Goal: Understand process/instructions: Learn how to perform a task or action

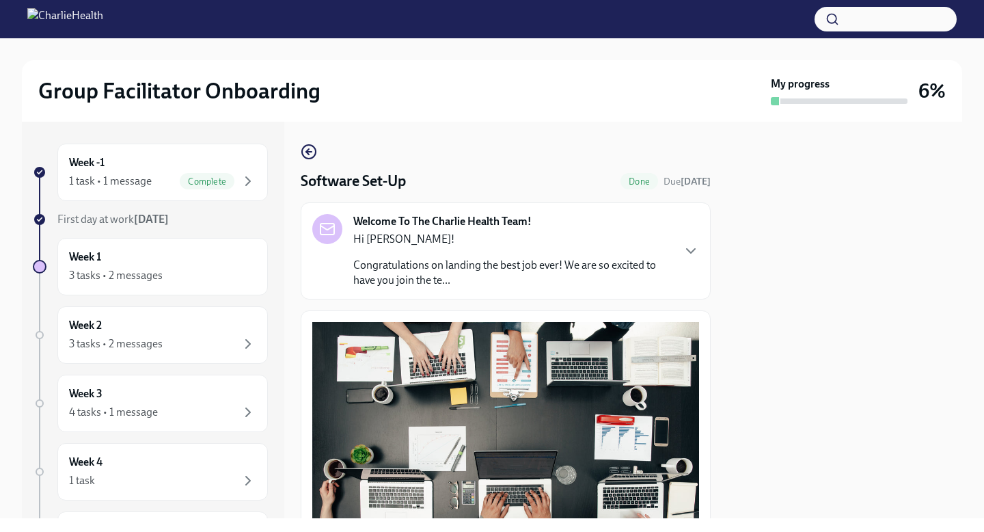
click at [210, 100] on h2 "Group Facilitator Onboarding" at bounding box center [179, 90] width 282 height 27
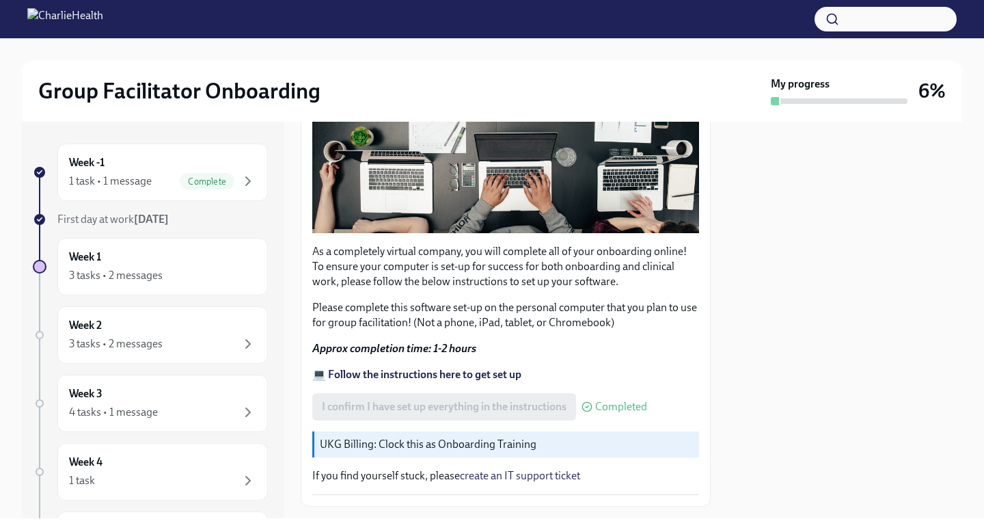
scroll to position [387, 0]
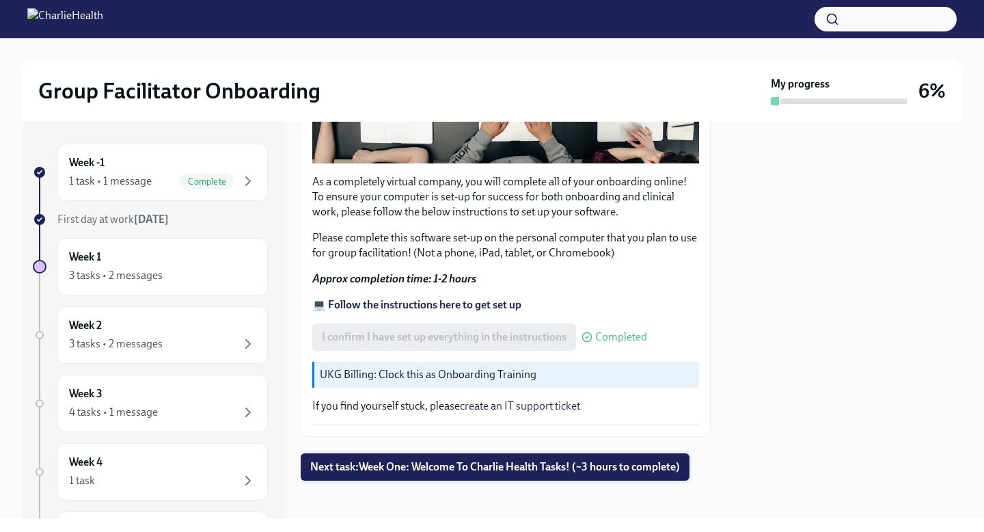
click at [388, 469] on button "Next task : Week One: Welcome To Charlie Health Tasks! (~3 hours to complete)" at bounding box center [495, 466] width 389 height 27
